Goal: Task Accomplishment & Management: Manage account settings

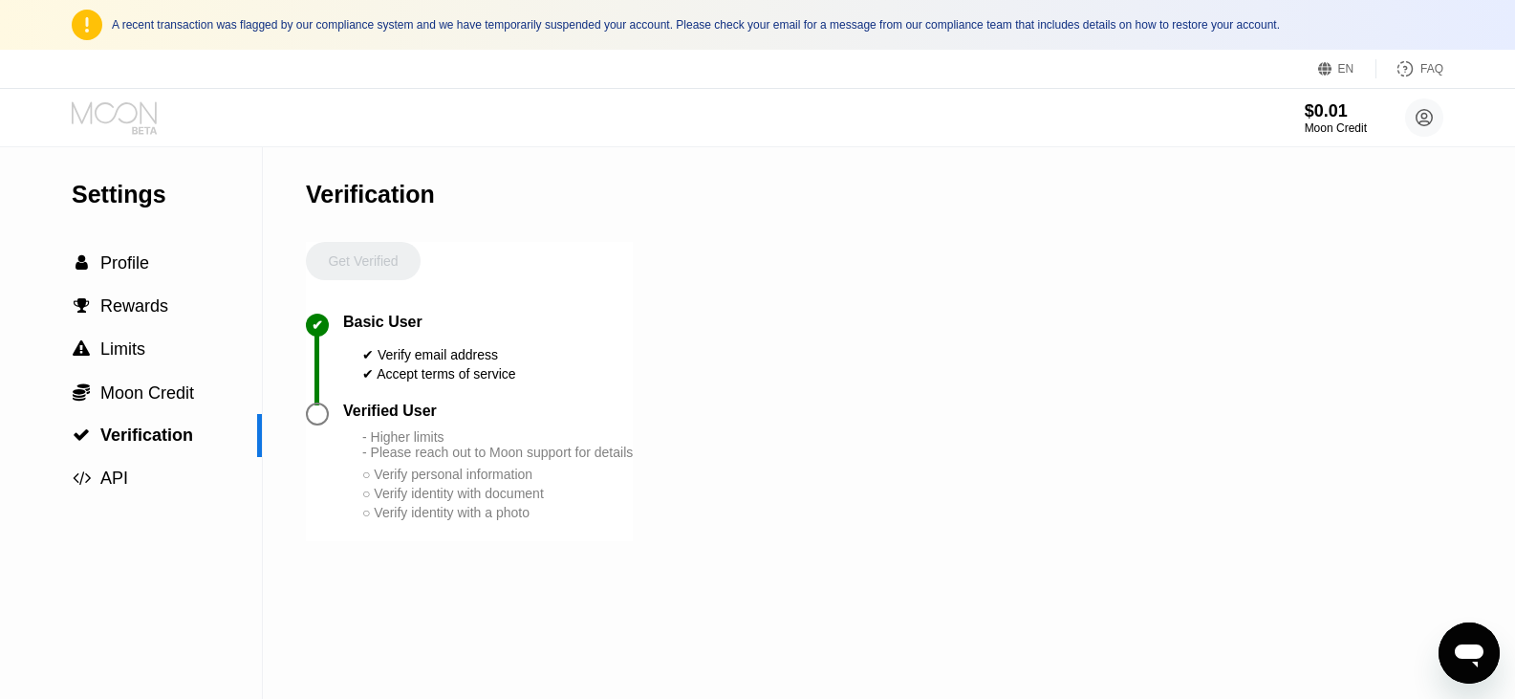
click at [119, 114] on icon at bounding box center [116, 117] width 89 height 33
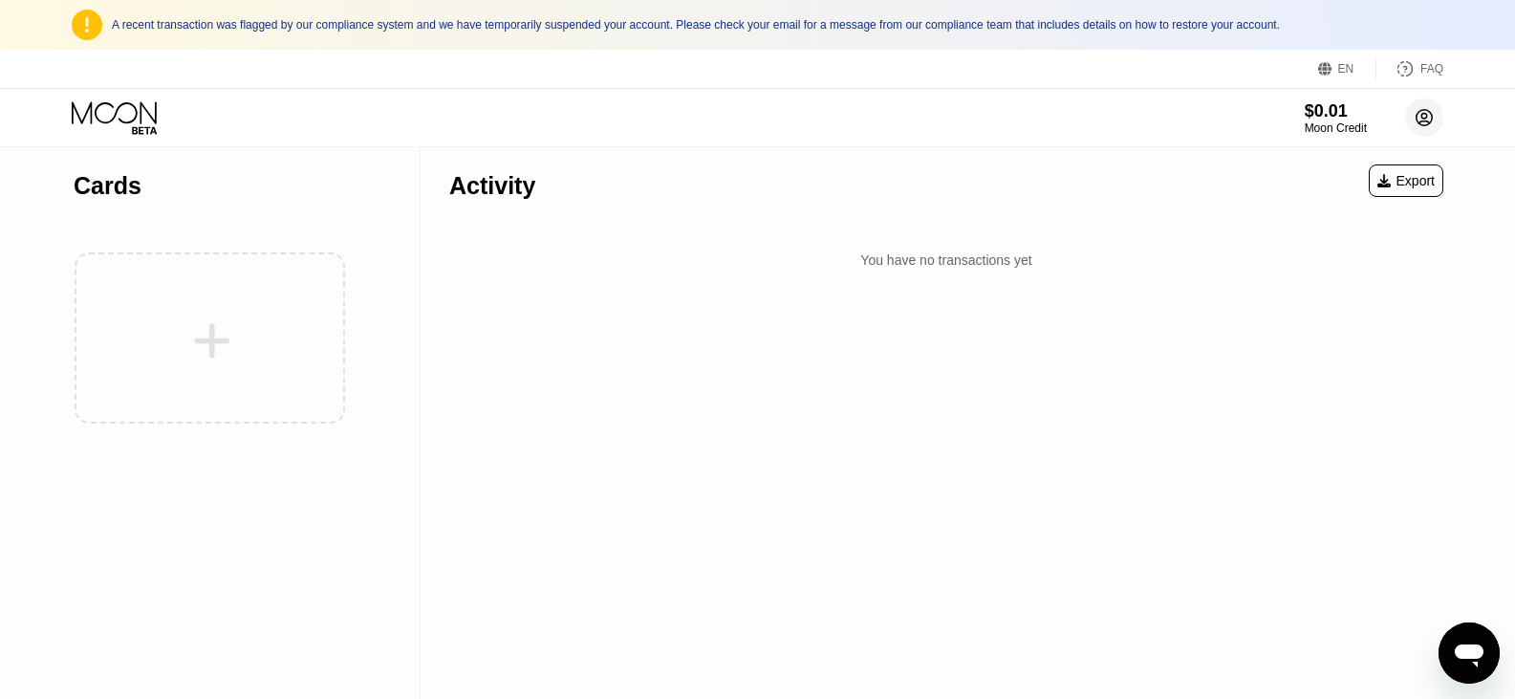
click at [1421, 120] on circle at bounding box center [1424, 117] width 38 height 38
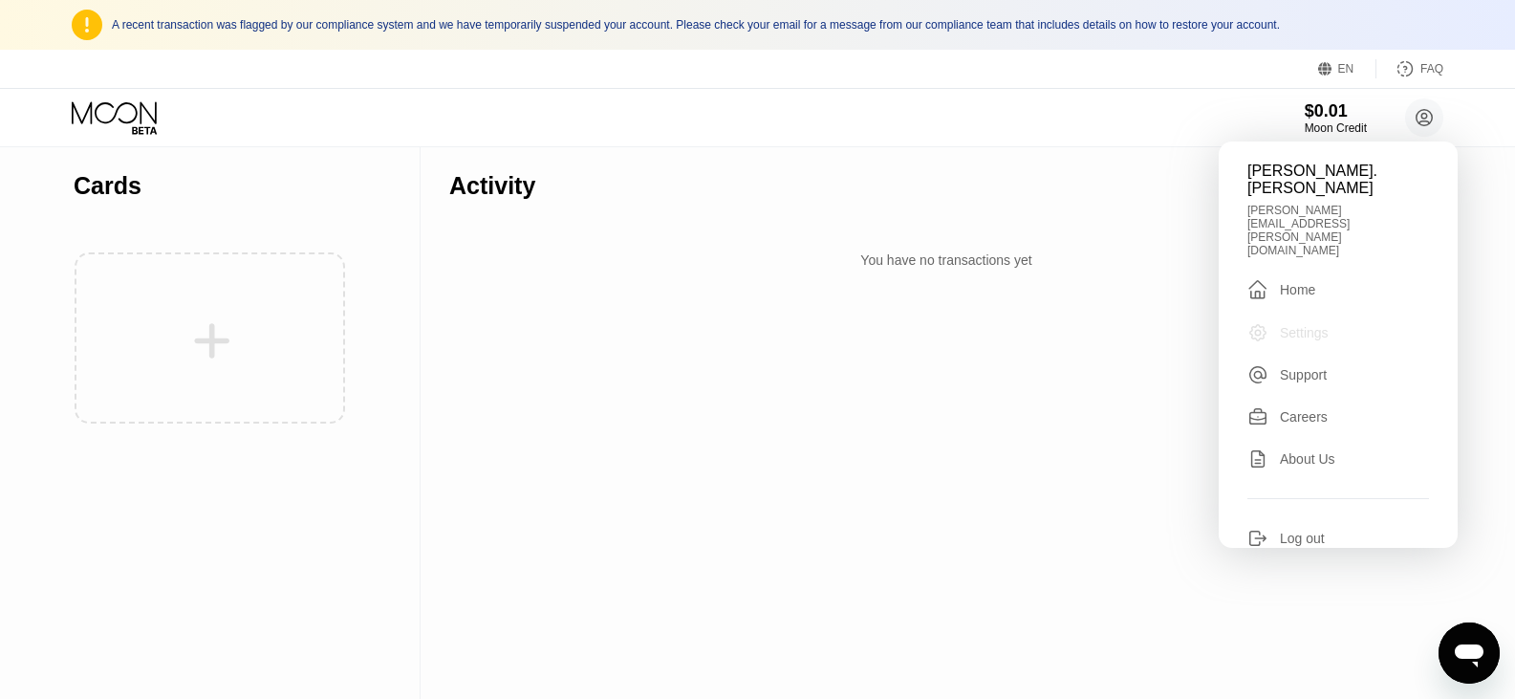
click at [1320, 325] on div "Settings" at bounding box center [1304, 332] width 49 height 15
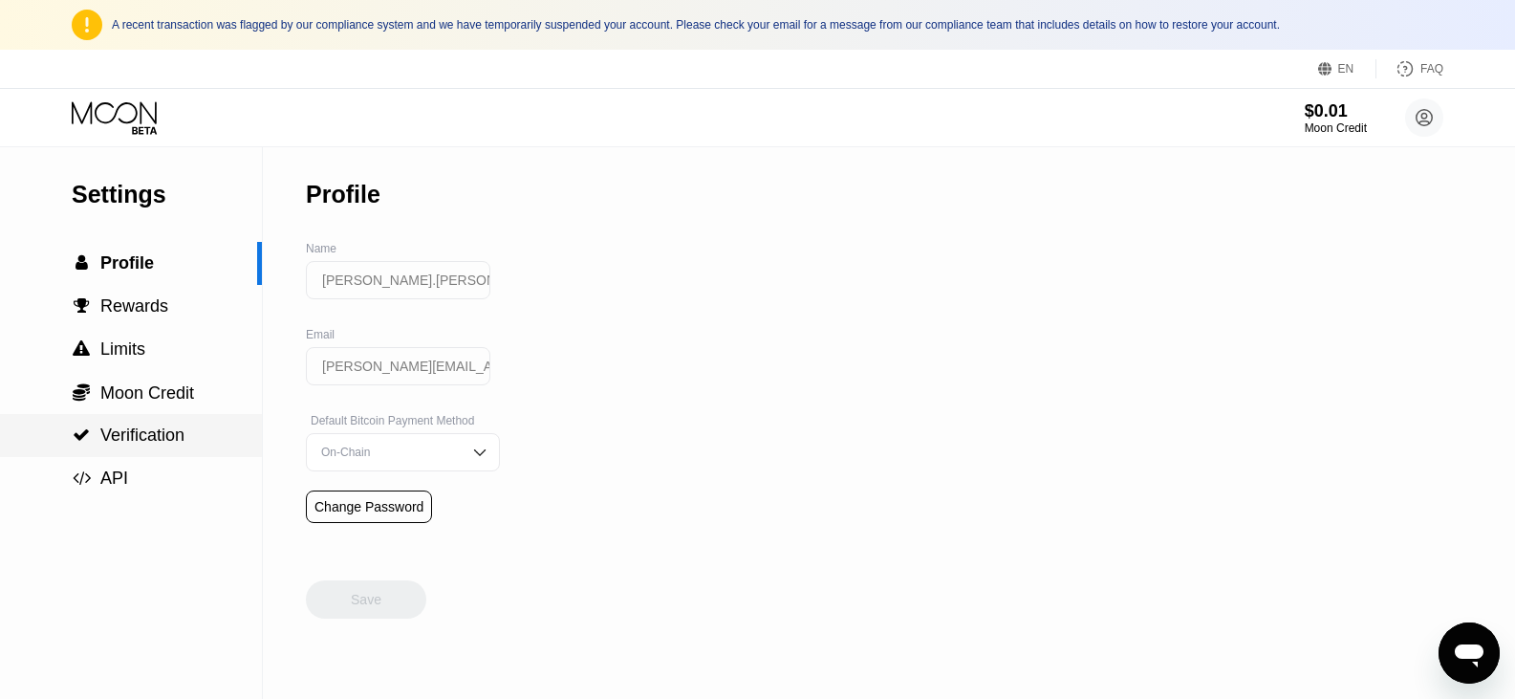
click at [139, 440] on span "Verification" at bounding box center [142, 434] width 84 height 19
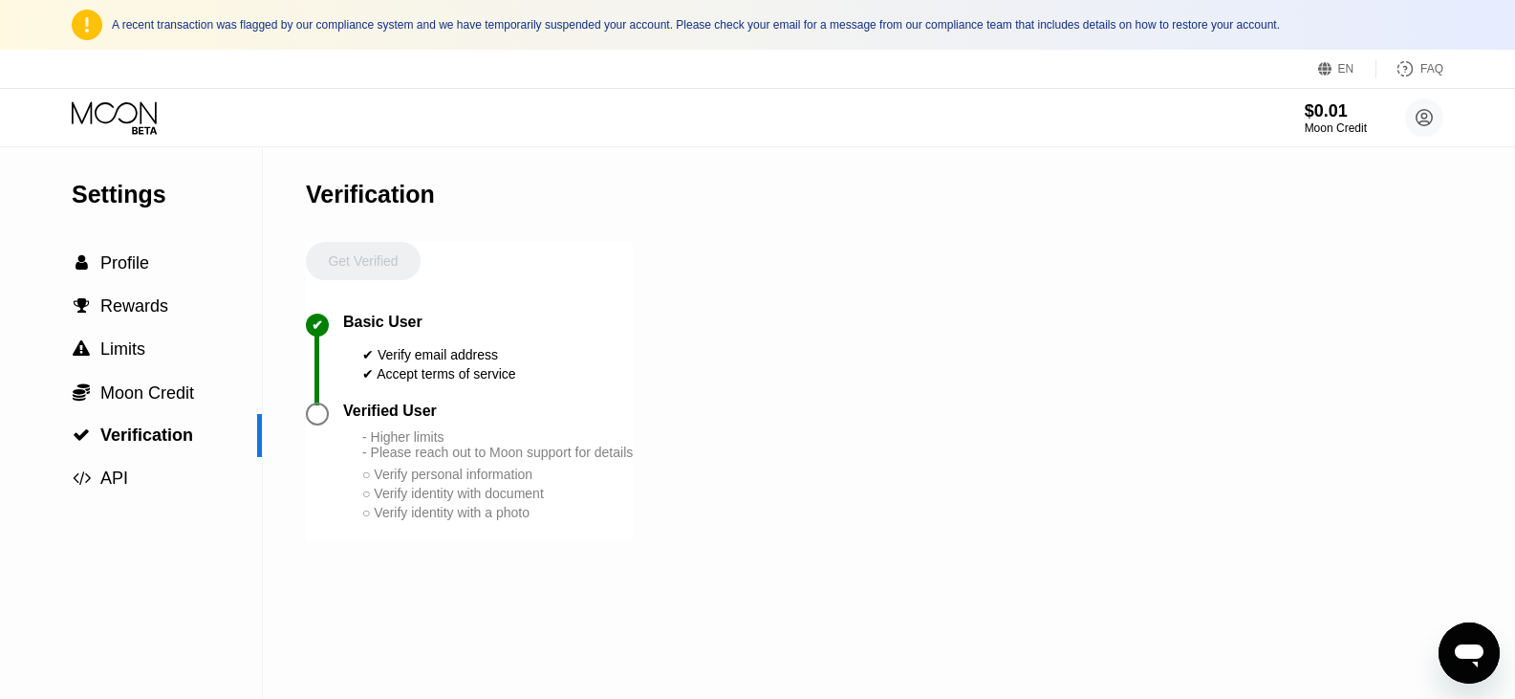
drag, startPoint x: 314, startPoint y: 429, endPoint x: 401, endPoint y: 430, distance: 87.0
click at [322, 423] on div at bounding box center [317, 413] width 23 height 23
drag, startPoint x: 401, startPoint y: 430, endPoint x: 399, endPoint y: 384, distance: 45.9
click at [400, 401] on div "Get Verified ✔ Basic User ✔ Verify email address ✔ Accept terms of service Veri…" at bounding box center [469, 391] width 327 height 299
click at [388, 331] on div "Basic User" at bounding box center [382, 322] width 79 height 17
